Goal: Check status

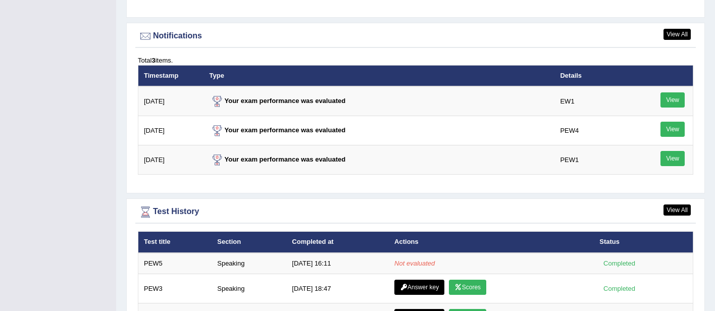
scroll to position [1218, 0]
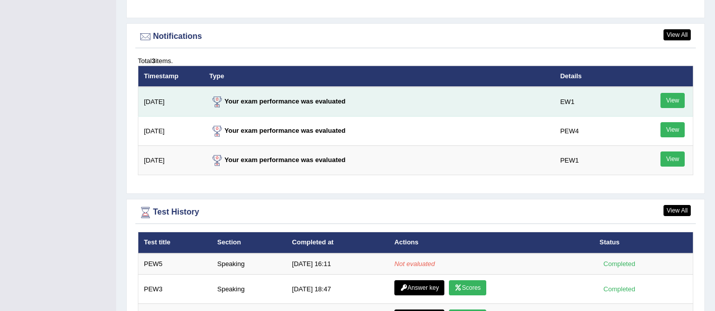
click at [670, 93] on link "View" at bounding box center [673, 100] width 24 height 15
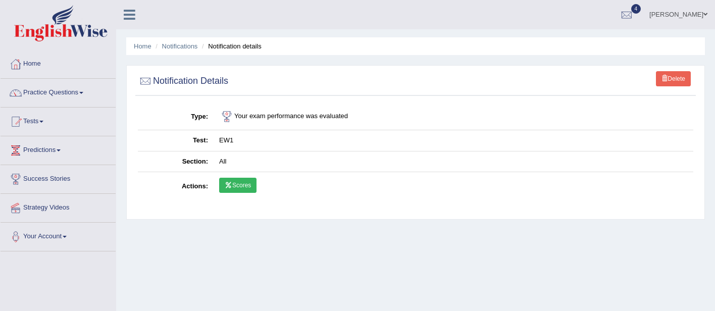
click at [249, 184] on link "Scores" at bounding box center [237, 185] width 37 height 15
